Goal: Information Seeking & Learning: Learn about a topic

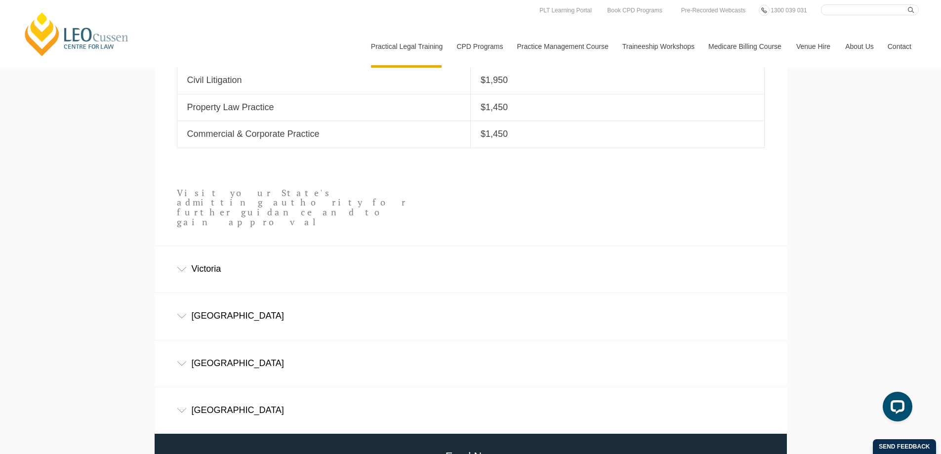
scroll to position [511, 0]
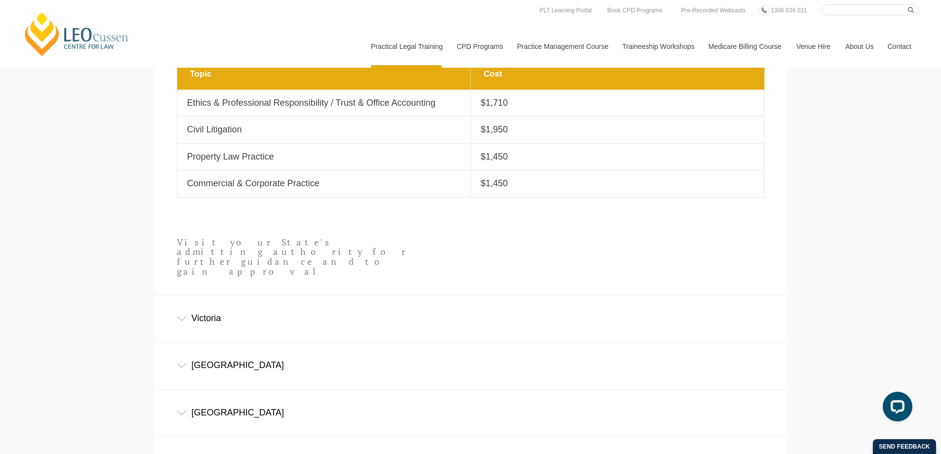
click at [602, 303] on div "Victoria" at bounding box center [471, 318] width 632 height 46
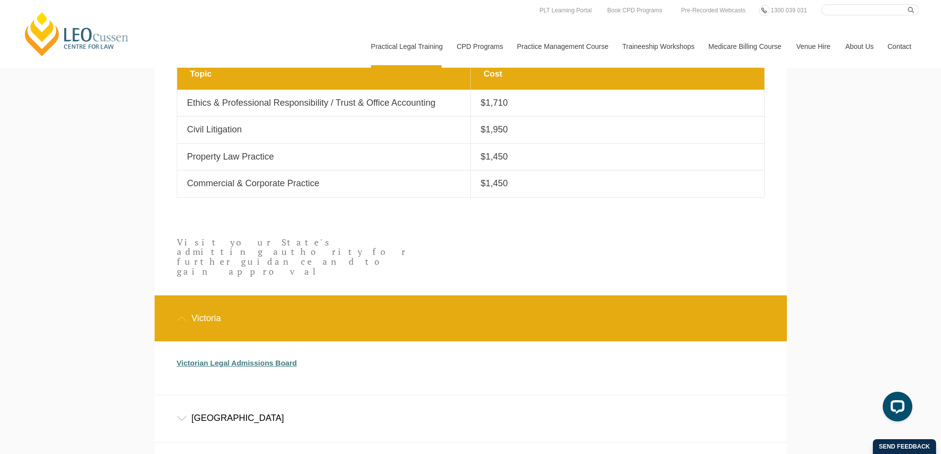
click at [260, 359] on link "Victorian Legal Admissions Board" at bounding box center [237, 363] width 120 height 8
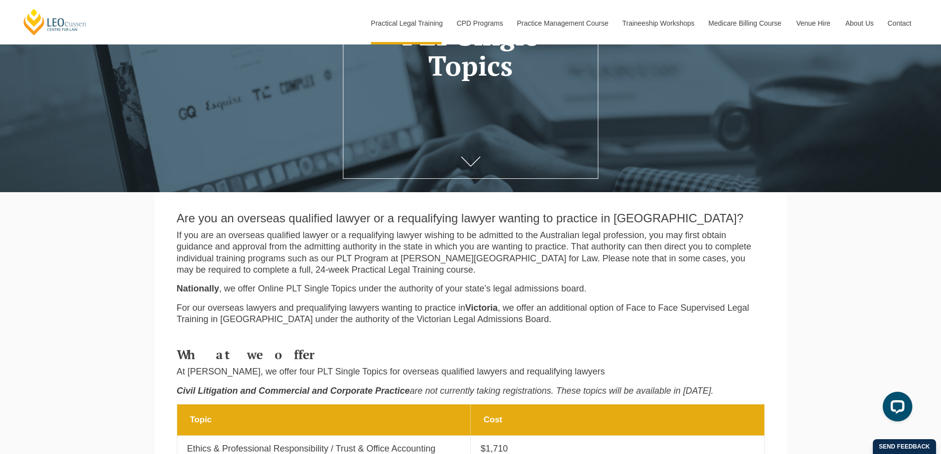
scroll to position [264, 0]
